Goal: Transaction & Acquisition: Purchase product/service

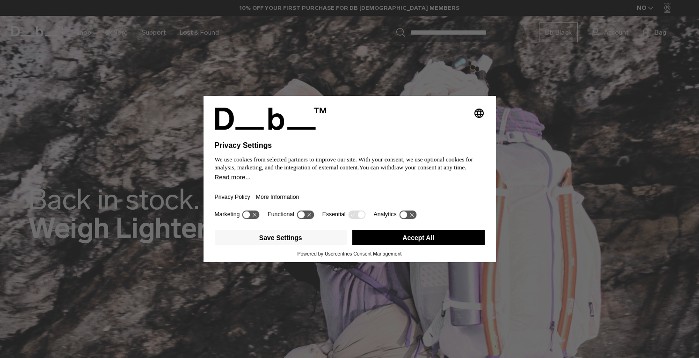
click at [415, 238] on button "Accept All" at bounding box center [418, 237] width 132 height 15
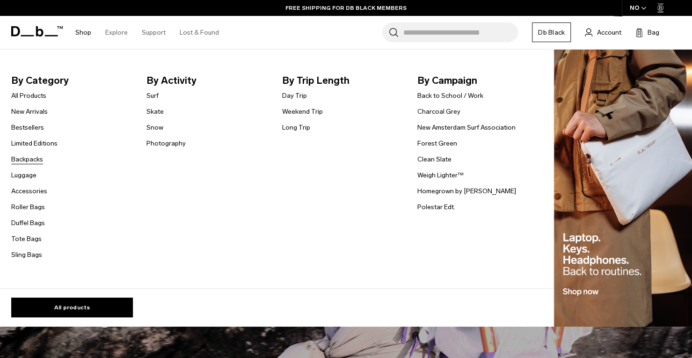
click at [33, 158] on link "Backpacks" at bounding box center [27, 159] width 32 height 10
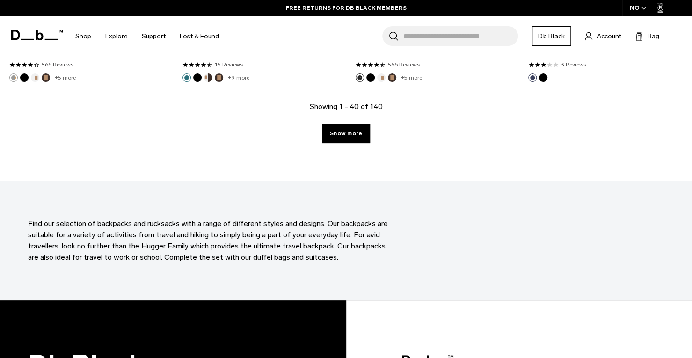
scroll to position [2787, 0]
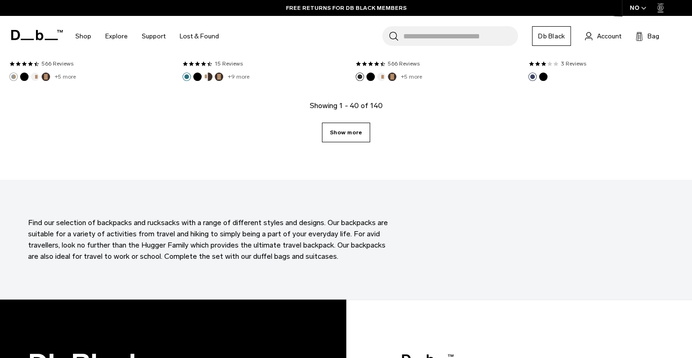
click at [358, 125] on link "Show more" at bounding box center [346, 133] width 48 height 20
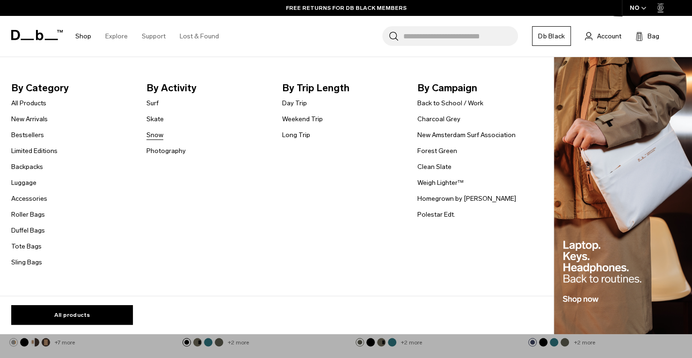
click at [156, 136] on link "Snow" at bounding box center [154, 135] width 17 height 10
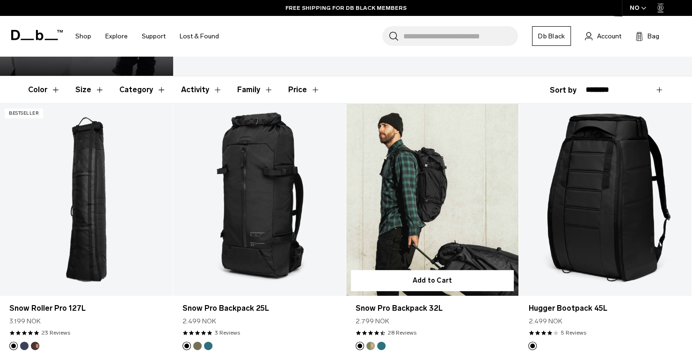
click at [436, 166] on link "Snow Pro Backpack 32L" at bounding box center [432, 200] width 173 height 192
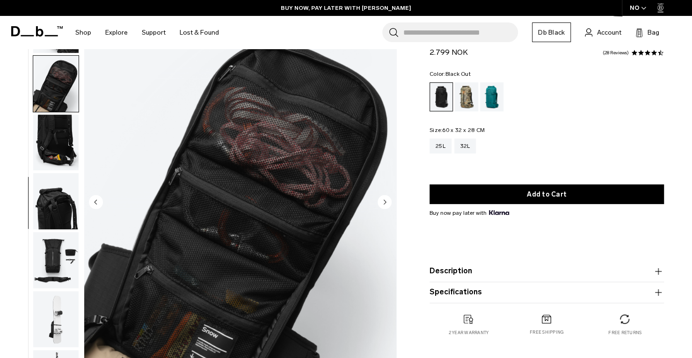
scroll to position [256, 0]
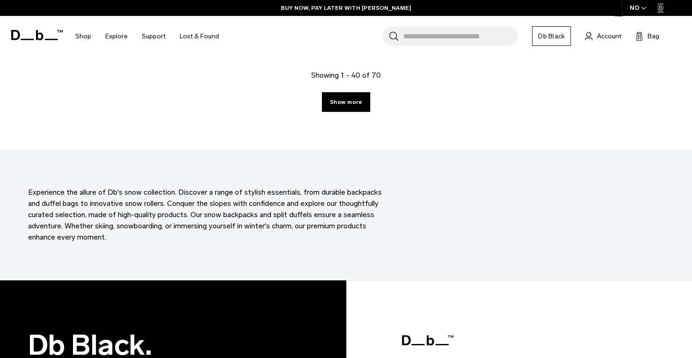
scroll to position [2822, 0]
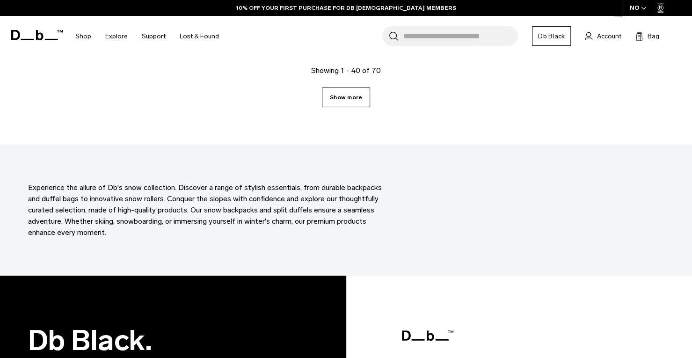
click at [361, 106] on link "Show more" at bounding box center [346, 97] width 48 height 20
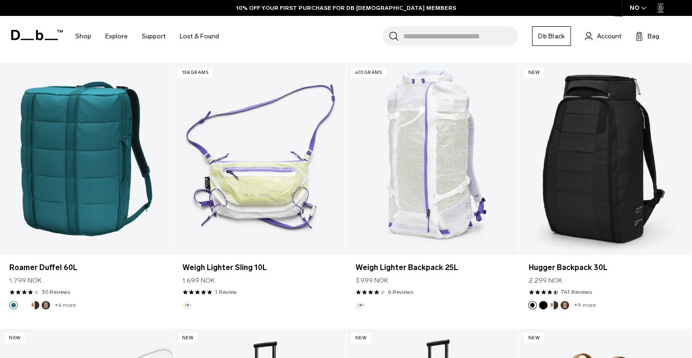
scroll to position [3889, 0]
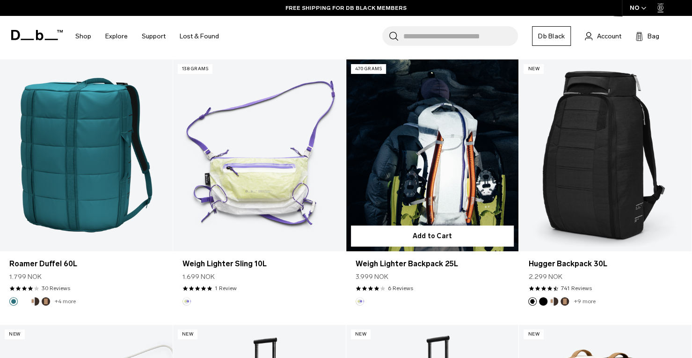
click at [438, 190] on link "Weigh Lighter Backpack 25L" at bounding box center [432, 155] width 173 height 192
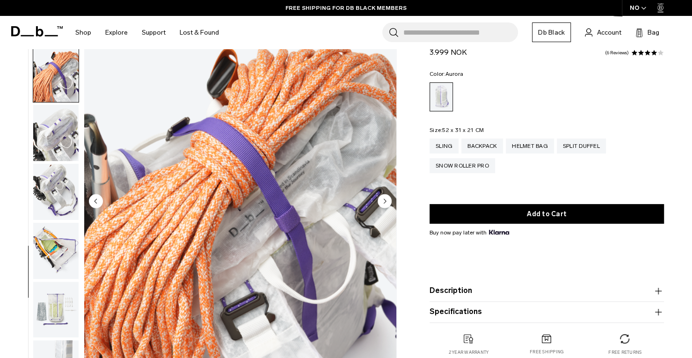
scroll to position [669, 0]
click at [532, 146] on div "Helmet Bag" at bounding box center [530, 145] width 48 height 15
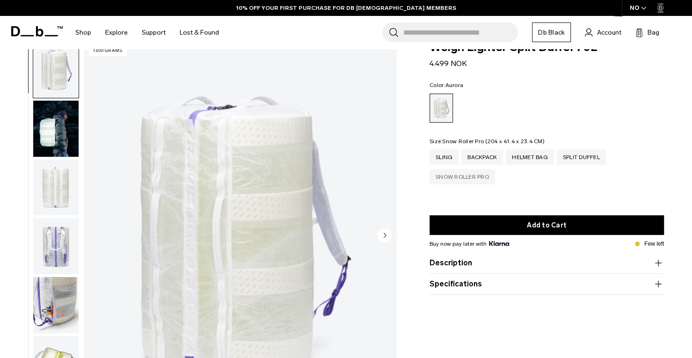
click at [468, 178] on div "Snow Roller Pro" at bounding box center [461, 176] width 65 height 15
